Goal: Task Accomplishment & Management: Use online tool/utility

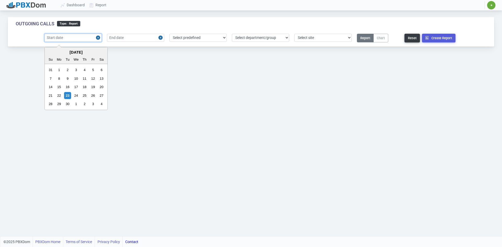
click at [70, 39] on input "text" at bounding box center [72, 38] width 57 height 8
click at [68, 96] on div "23" at bounding box center [67, 95] width 7 height 7
type input "[DATE]"
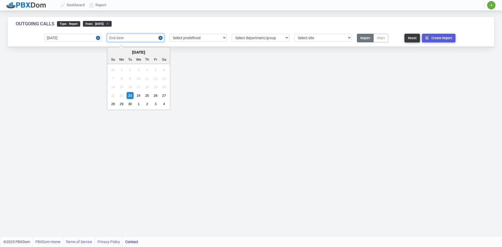
click at [147, 38] on input "text" at bounding box center [135, 38] width 57 height 8
click at [131, 95] on div "23" at bounding box center [129, 95] width 7 height 7
type input "[DATE]"
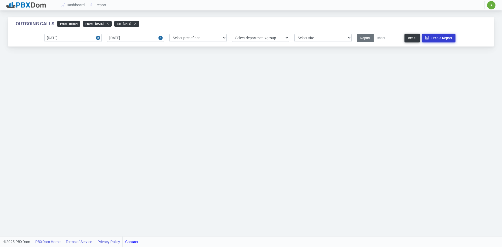
click at [433, 39] on button "Create Report" at bounding box center [438, 38] width 33 height 9
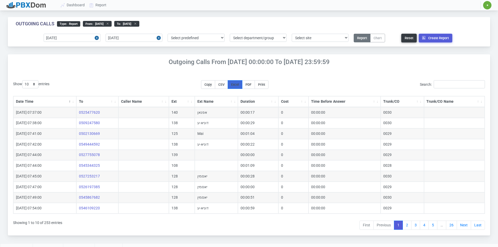
click at [238, 85] on span "Excel" at bounding box center [235, 85] width 8 height 4
click at [201, 6] on div "Dashboard Report ✷ ✷ fadel khateb sfadels@gmail.com Sign Out My Account Choose …" at bounding box center [274, 5] width 445 height 10
click at [429, 38] on button "Create Report" at bounding box center [435, 38] width 33 height 9
click at [239, 86] on span "Excel" at bounding box center [235, 85] width 8 height 4
click at [239, 85] on span "Excel" at bounding box center [235, 85] width 8 height 4
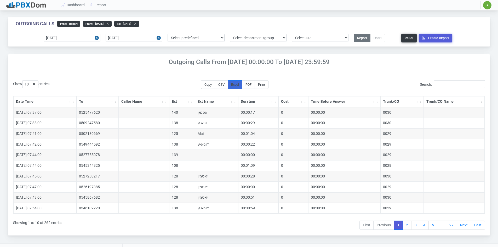
click at [239, 83] on span "Excel" at bounding box center [235, 85] width 8 height 4
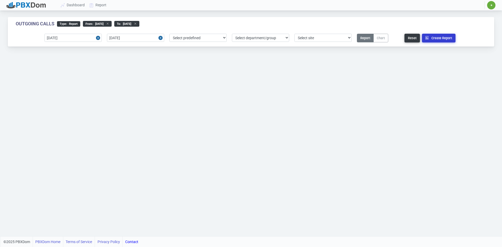
click at [442, 37] on button "Create Report" at bounding box center [438, 38] width 33 height 9
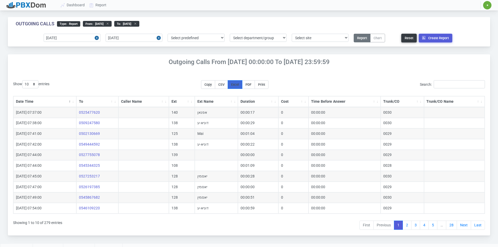
click at [238, 84] on span "Excel" at bounding box center [235, 85] width 8 height 4
click at [238, 85] on span "Excel" at bounding box center [235, 85] width 8 height 4
click at [239, 84] on span "Excel" at bounding box center [235, 85] width 8 height 4
click at [437, 39] on button "Create Report" at bounding box center [435, 38] width 33 height 9
click at [239, 84] on span "Excel" at bounding box center [235, 85] width 8 height 4
